Goal: Check status

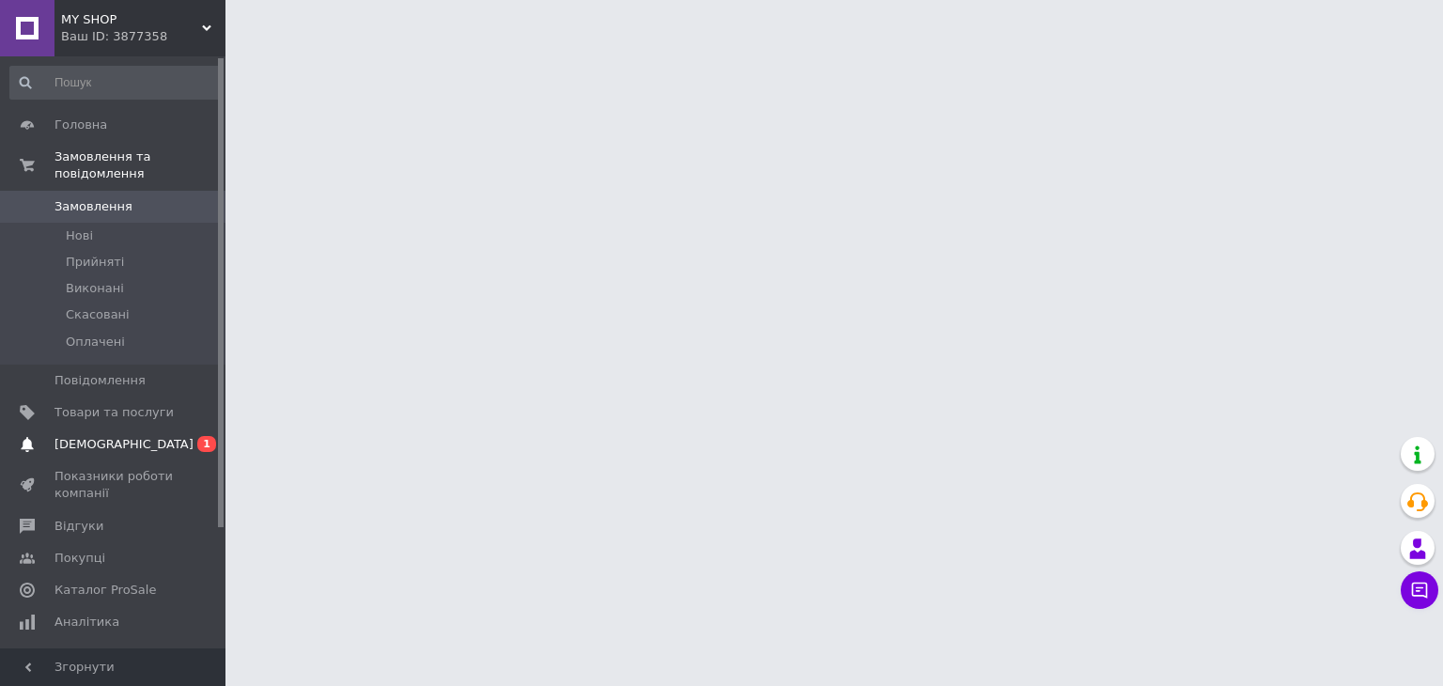
click at [128, 436] on span "[DEMOGRAPHIC_DATA]" at bounding box center [113, 444] width 119 height 17
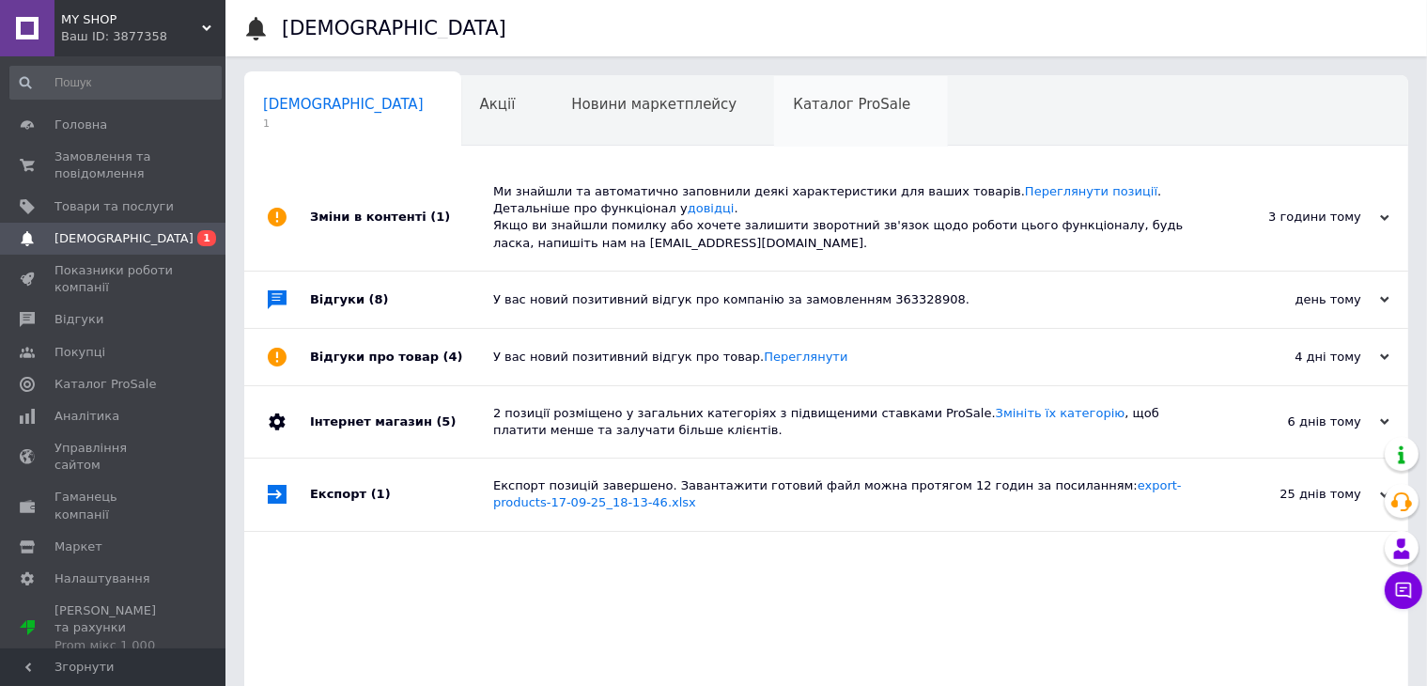
click at [774, 121] on div "Каталог ProSale 0" at bounding box center [861, 111] width 174 height 71
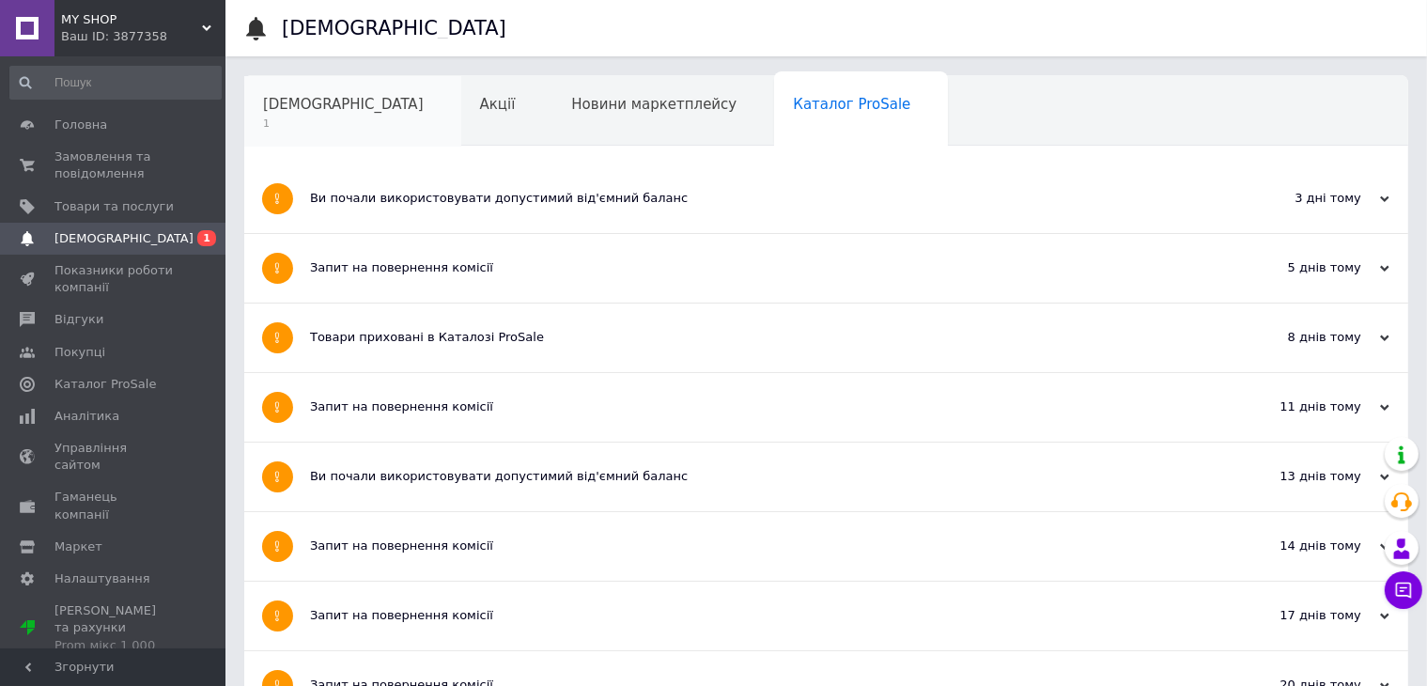
click at [320, 100] on span "[DEMOGRAPHIC_DATA]" at bounding box center [343, 104] width 161 height 17
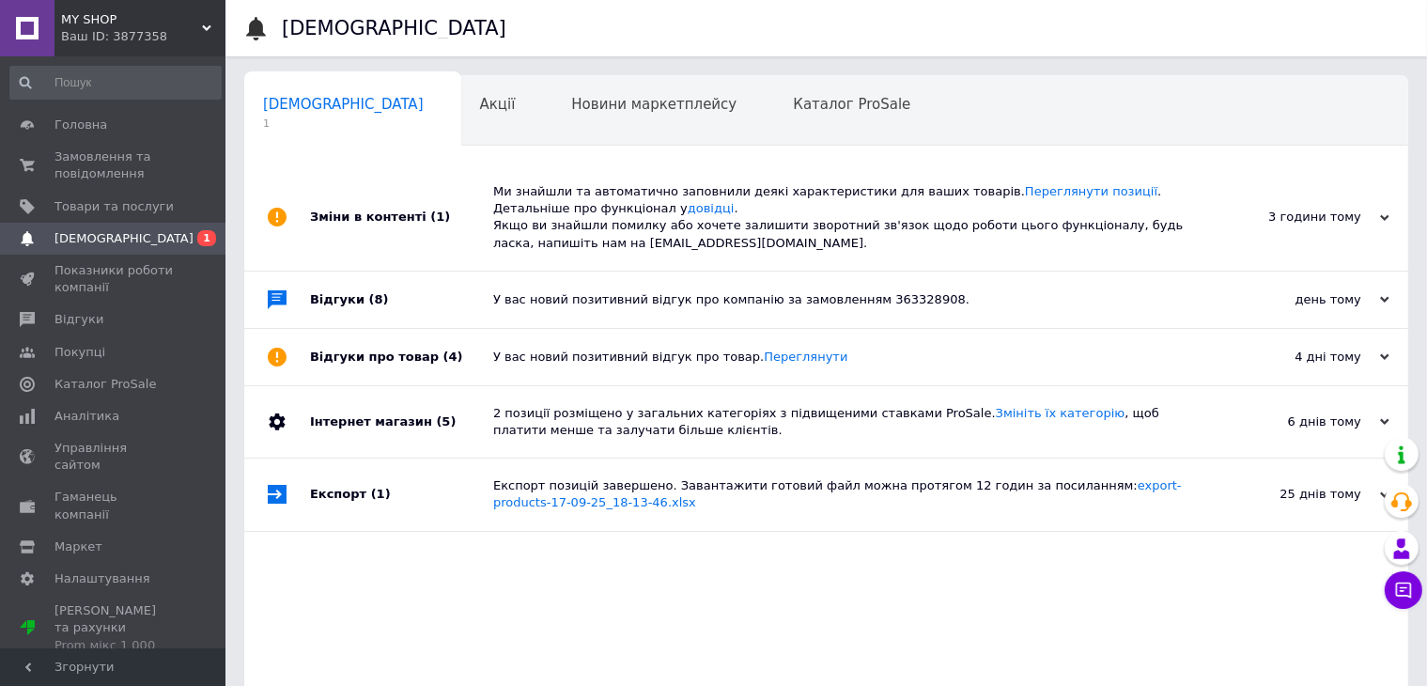
scroll to position [70, 0]
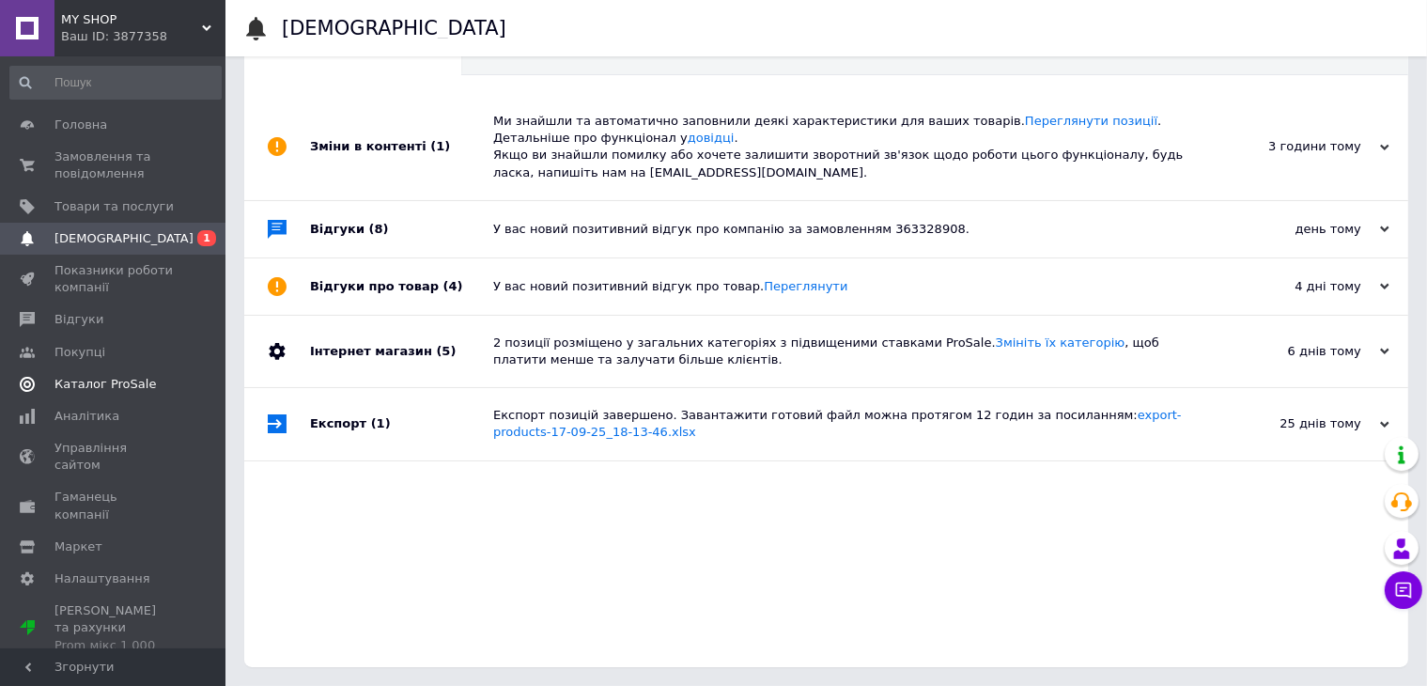
click at [98, 383] on span "Каталог ProSale" at bounding box center [104, 384] width 101 height 17
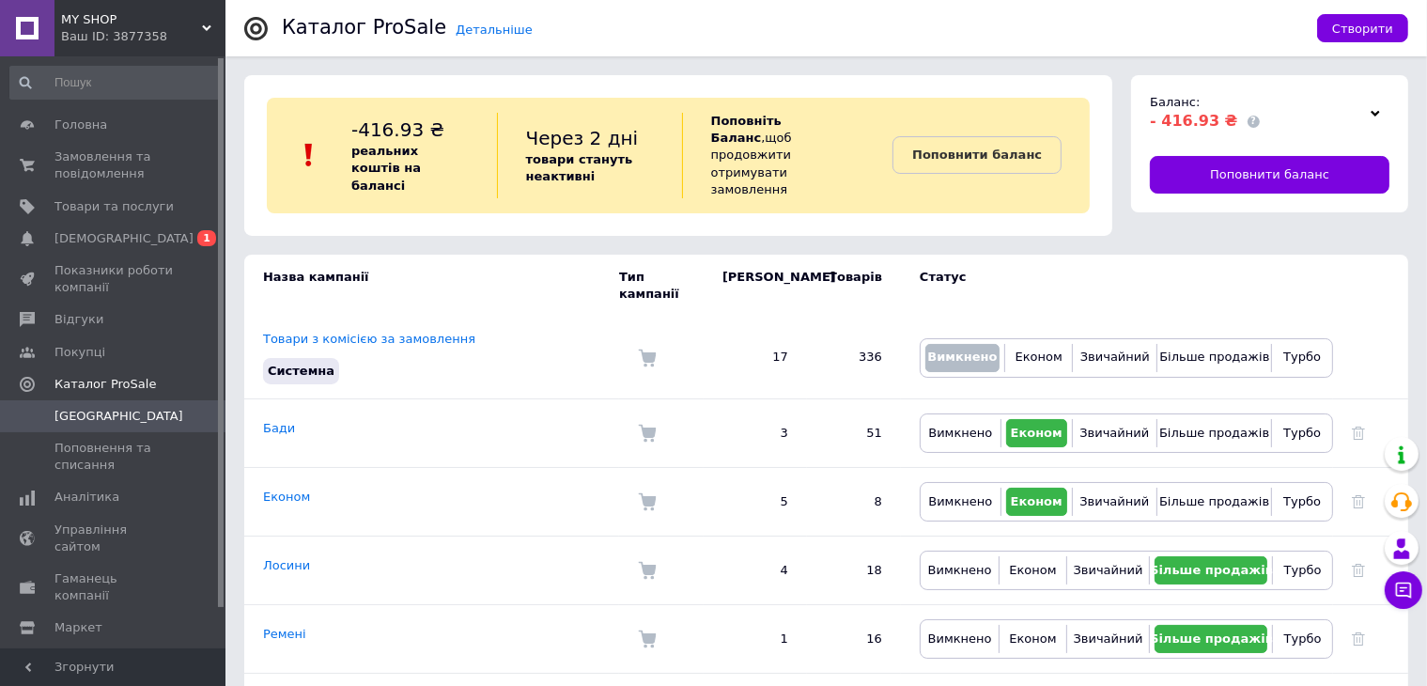
click at [1375, 112] on icon at bounding box center [1375, 113] width 9 height 9
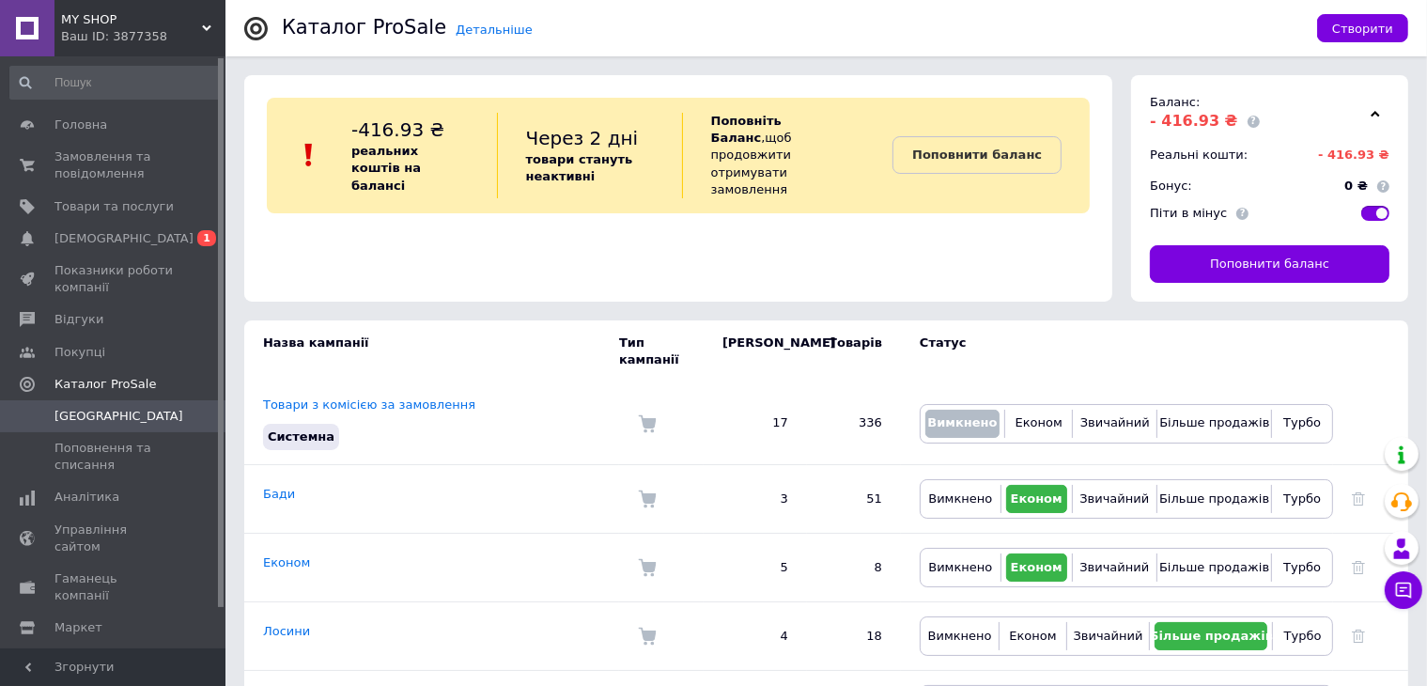
click at [883, 263] on div "-416.93 ₴ реальних коштів на балансі Через 2 дні товари стануть неактивні Попов…" at bounding box center [678, 188] width 868 height 226
click at [88, 492] on span "Аналітика" at bounding box center [86, 496] width 65 height 17
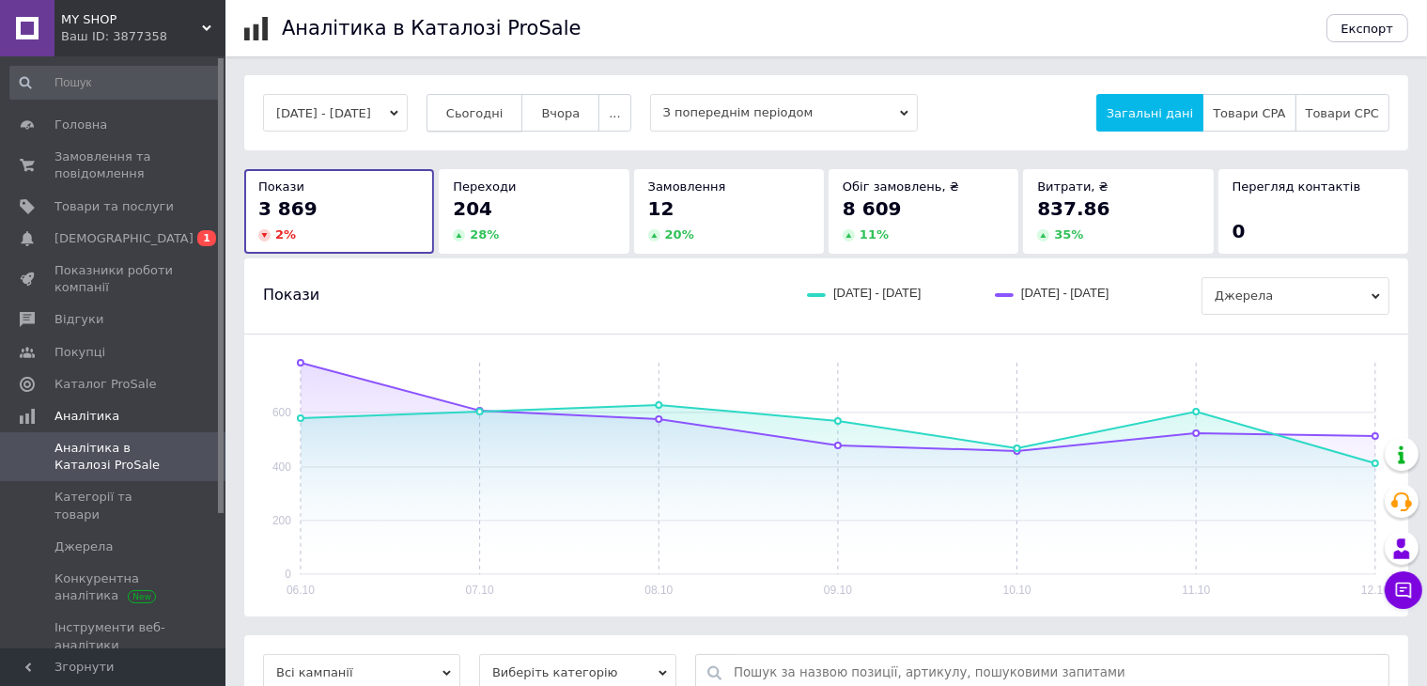
click at [515, 102] on button "Сьогодні" at bounding box center [474, 113] width 97 height 38
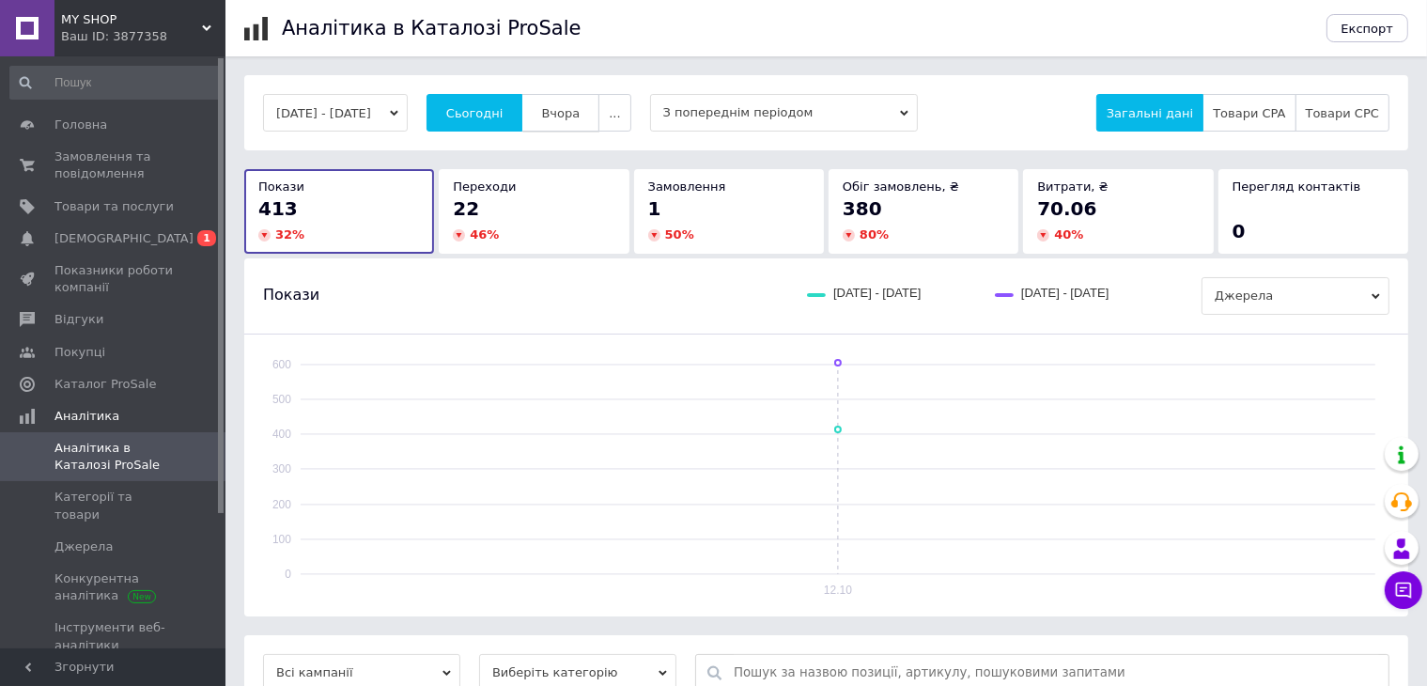
click at [580, 106] on span "Вчора" at bounding box center [560, 113] width 39 height 14
